Goal: Task Accomplishment & Management: Use online tool/utility

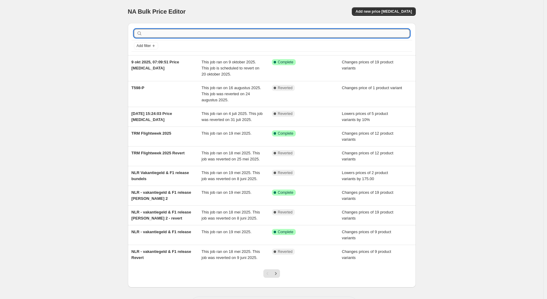
click at [164, 34] on input "text" at bounding box center [277, 33] width 266 height 8
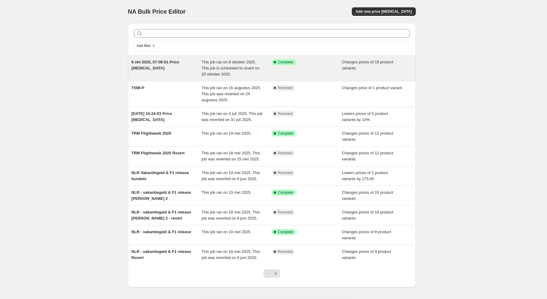
click at [347, 68] on span "Changes prices of 19 product variants" at bounding box center [367, 65] width 51 height 11
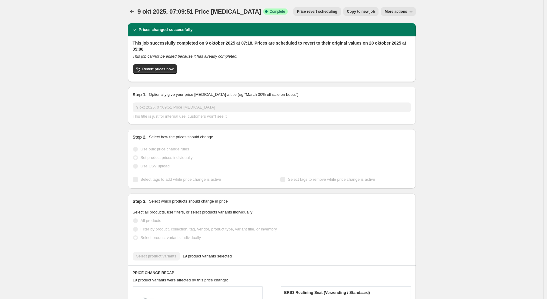
click at [367, 13] on span "Copy to new job" at bounding box center [361, 11] width 28 height 5
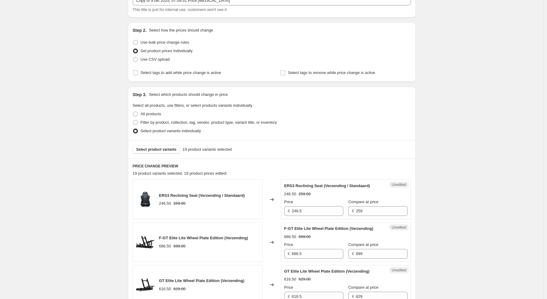
scroll to position [82, 0]
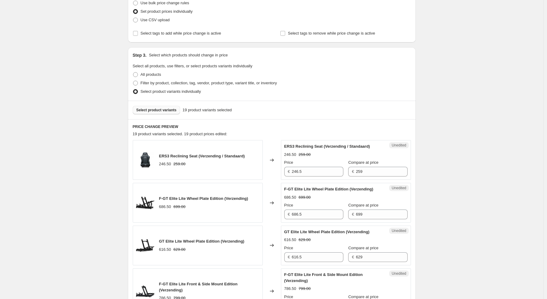
click at [176, 110] on span "Select product variants" at bounding box center [156, 109] width 40 height 5
click at [157, 83] on span "Filter by product, collection, tag, vendor, product type, variant title, or inv…" at bounding box center [209, 83] width 136 height 5
click at [133, 81] on input "Filter by product, collection, tag, vendor, product type, variant title, or inv…" at bounding box center [133, 81] width 0 height 0
radio input "true"
select select "collection"
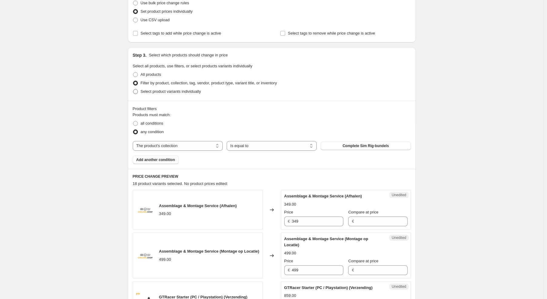
click at [160, 90] on span "Select product variants individually" at bounding box center [171, 91] width 60 height 5
click at [133, 89] on input "Select product variants individually" at bounding box center [133, 89] width 0 height 0
radio input "true"
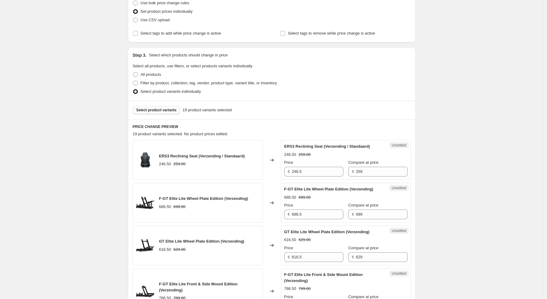
click at [161, 113] on button "Select product variants" at bounding box center [157, 110] width 48 height 8
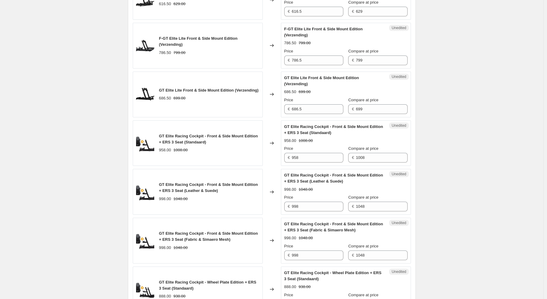
scroll to position [62, 0]
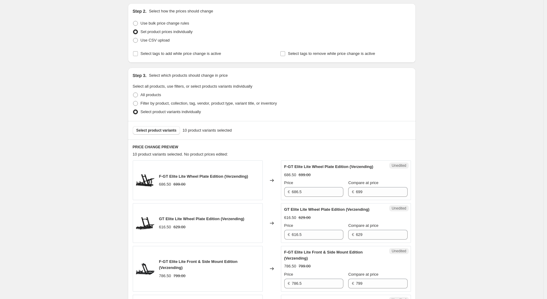
drag, startPoint x: 95, startPoint y: 69, endPoint x: 130, endPoint y: 159, distance: 96.7
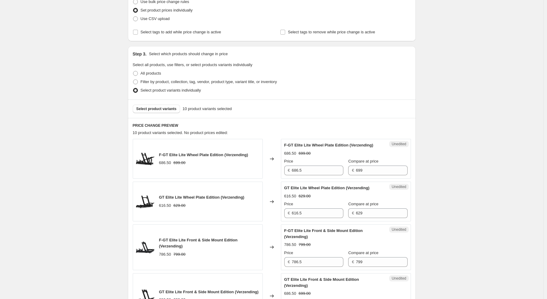
scroll to position [0, 0]
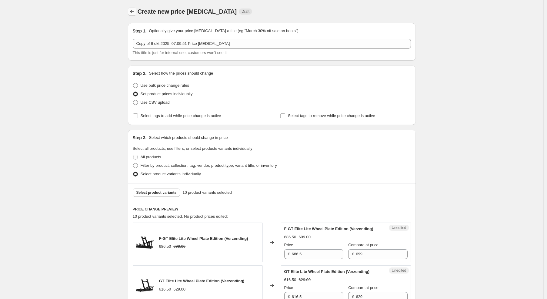
click at [135, 9] on icon "Price change jobs" at bounding box center [132, 11] width 6 height 6
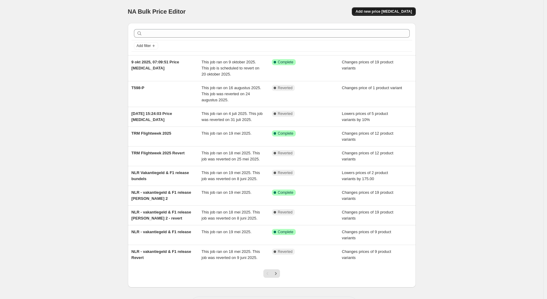
click at [409, 12] on span "Add new price [MEDICAL_DATA]" at bounding box center [383, 11] width 56 height 5
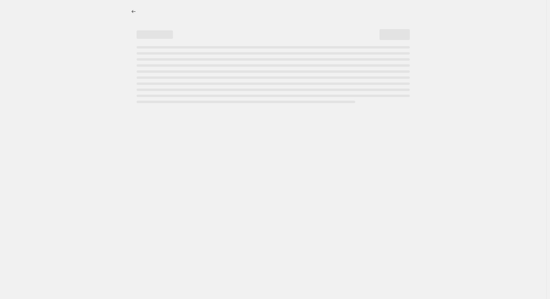
select select "percentage"
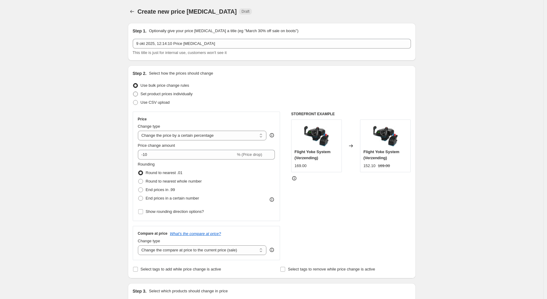
click at [175, 94] on span "Set product prices individually" at bounding box center [167, 93] width 52 height 5
click at [133, 92] on input "Set product prices individually" at bounding box center [133, 91] width 0 height 0
radio input "true"
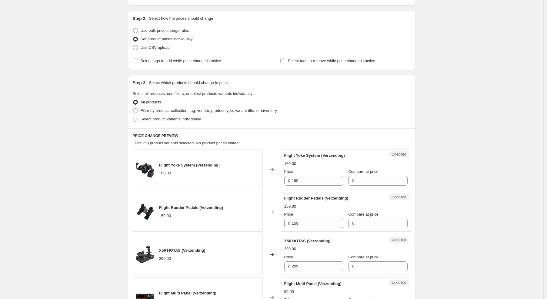
scroll to position [53, 0]
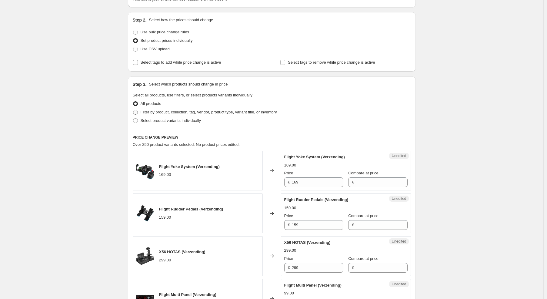
click at [184, 113] on span "Filter by product, collection, tag, vendor, product type, variant title, or inv…" at bounding box center [209, 112] width 136 height 5
click at [133, 110] on input "Filter by product, collection, tag, vendor, product type, variant title, or inv…" at bounding box center [133, 110] width 0 height 0
radio input "true"
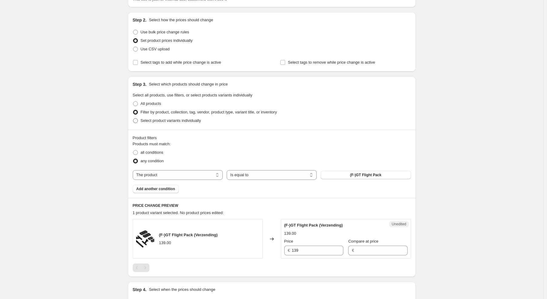
click at [183, 121] on span "Select product variants individually" at bounding box center [171, 120] width 60 height 5
click at [133, 118] on input "Select product variants individually" at bounding box center [133, 118] width 0 height 0
radio input "true"
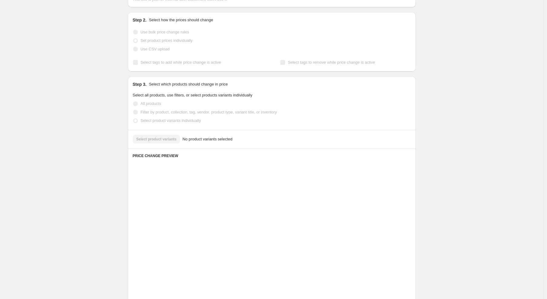
scroll to position [20, 0]
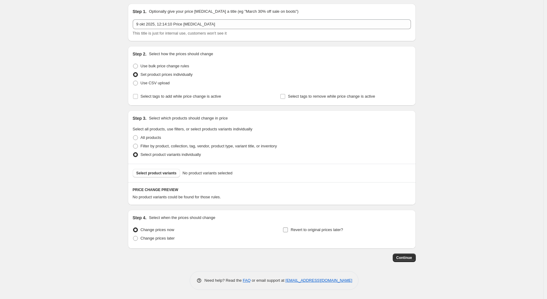
click at [319, 230] on span "Revert to original prices later?" at bounding box center [316, 229] width 52 height 5
click at [288, 230] on input "Revert to original prices later?" at bounding box center [285, 229] width 5 height 5
checkbox input "true"
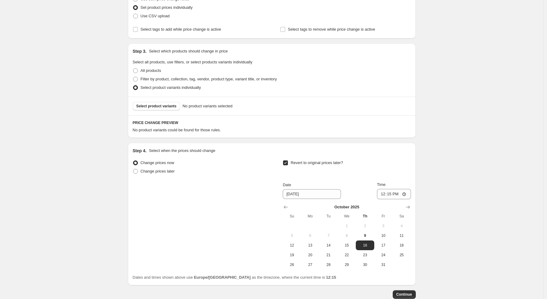
scroll to position [123, 0]
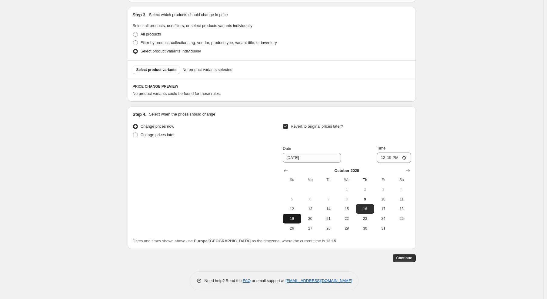
click at [290, 221] on button "19" at bounding box center [292, 218] width 18 height 10
type input "[DATE]"
click at [397, 157] on input "12:15" at bounding box center [394, 157] width 34 height 10
type input "23:59"
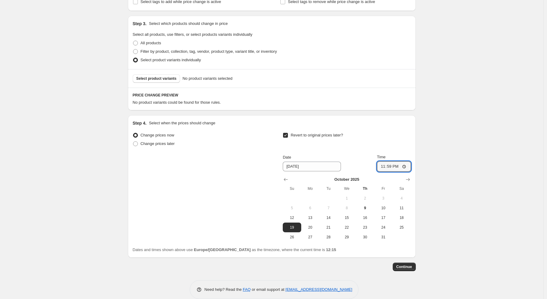
scroll to position [113, 0]
click at [175, 79] on span "Select product variants" at bounding box center [156, 79] width 40 height 5
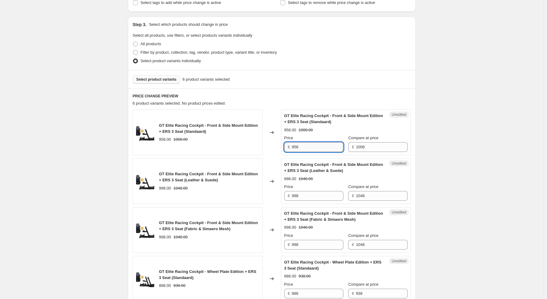
click at [296, 148] on input "958" at bounding box center [317, 147] width 51 height 10
type input "928"
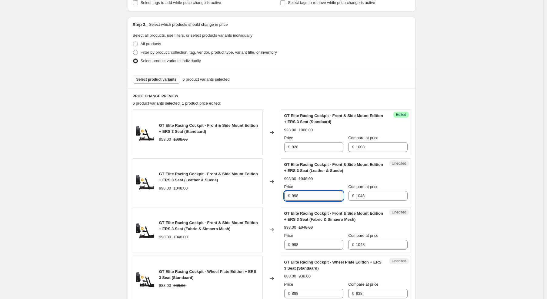
click at [298, 196] on input "998" at bounding box center [317, 196] width 51 height 10
click at [297, 197] on input "998" at bounding box center [317, 196] width 51 height 10
type input "968"
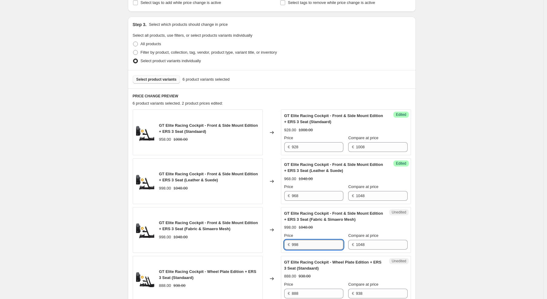
click at [297, 244] on input "998" at bounding box center [317, 245] width 51 height 10
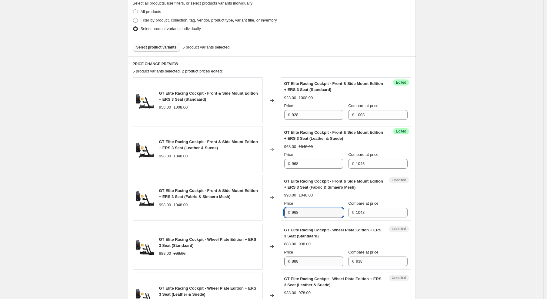
scroll to position [147, 0]
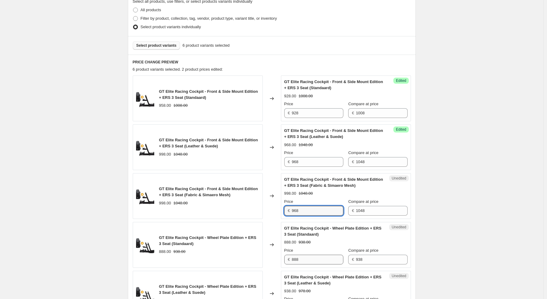
type input "968"
click at [297, 260] on input "888" at bounding box center [317, 259] width 51 height 10
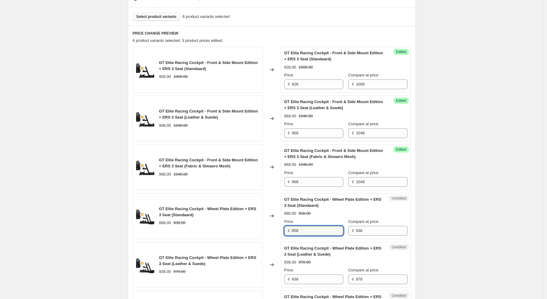
scroll to position [195, 0]
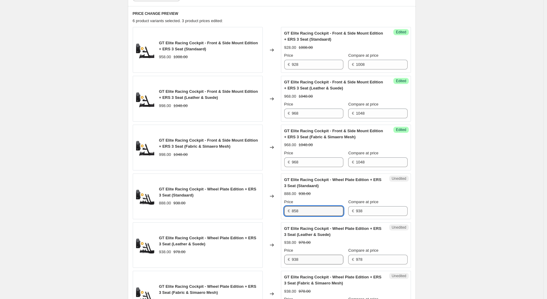
type input "858"
click at [298, 260] on input "938" at bounding box center [317, 259] width 51 height 10
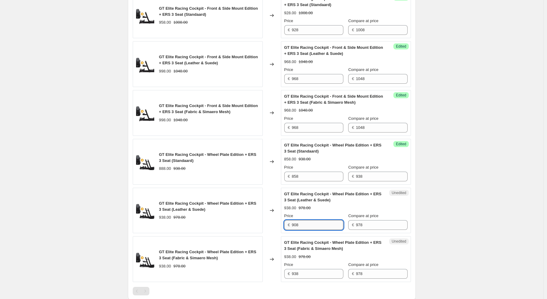
scroll to position [234, 0]
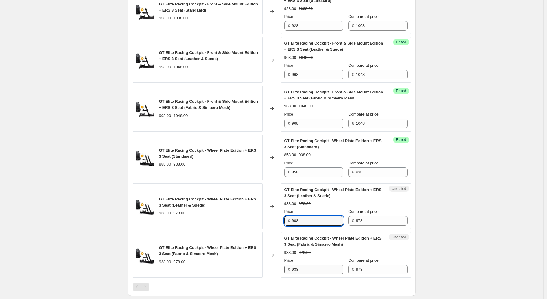
type input "908"
click at [297, 270] on input "938" at bounding box center [317, 269] width 51 height 10
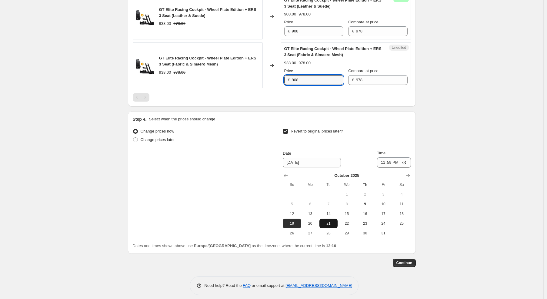
scroll to position [428, 0]
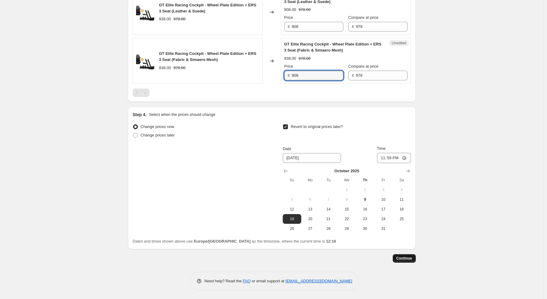
type input "908"
click at [409, 259] on span "Continue" at bounding box center [404, 258] width 16 height 5
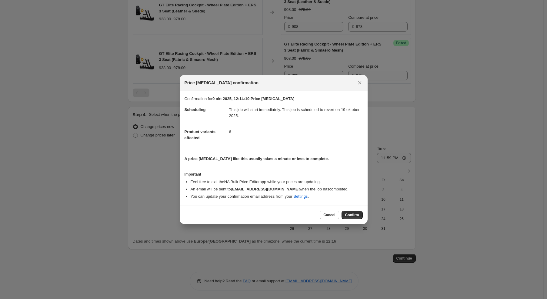
click at [363, 212] on div "Cancel Confirm" at bounding box center [274, 214] width 188 height 18
click at [356, 216] on span "Confirm" at bounding box center [352, 214] width 14 height 5
